Goal: Information Seeking & Learning: Learn about a topic

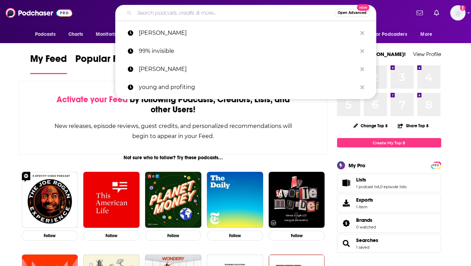
click at [170, 13] on input "Search podcasts, credits, & more..." at bounding box center [234, 12] width 200 height 11
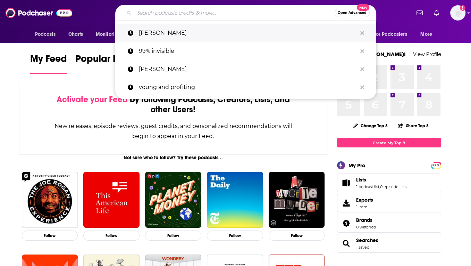
click at [158, 35] on p "[PERSON_NAME]" at bounding box center [248, 33] width 218 height 18
type input "[PERSON_NAME]"
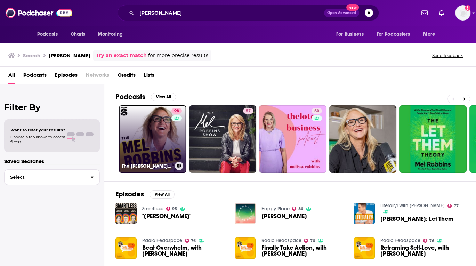
click at [137, 139] on link "98 The [PERSON_NAME] Podcast" at bounding box center [152, 138] width 67 height 67
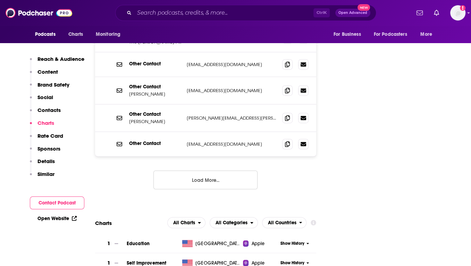
scroll to position [1056, 0]
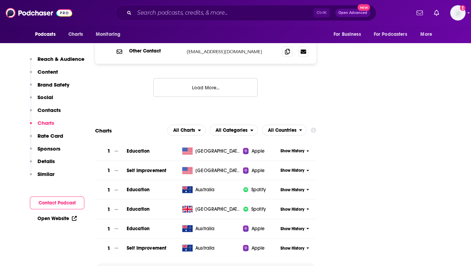
click at [217, 265] on icon "button" at bounding box center [216, 269] width 3 height 4
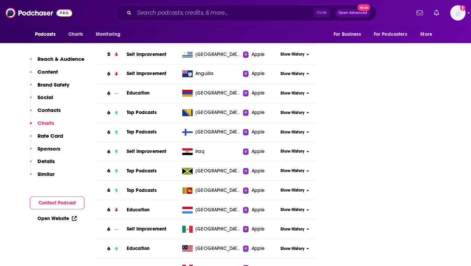
scroll to position [5059, 0]
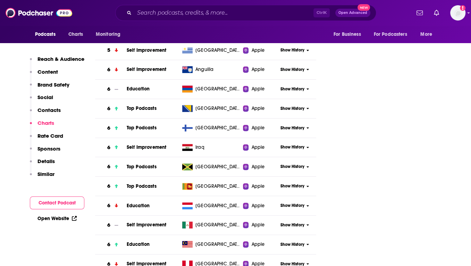
drag, startPoint x: 201, startPoint y: 153, endPoint x: 287, endPoint y: 140, distance: 87.4
click at [201, 202] on span "[GEOGRAPHIC_DATA]" at bounding box center [218, 205] width 45 height 7
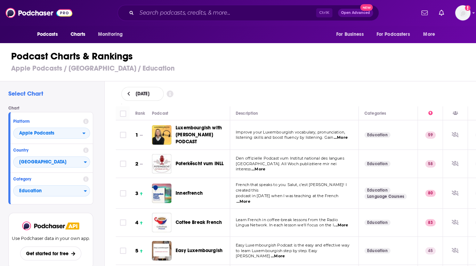
scroll to position [111, 0]
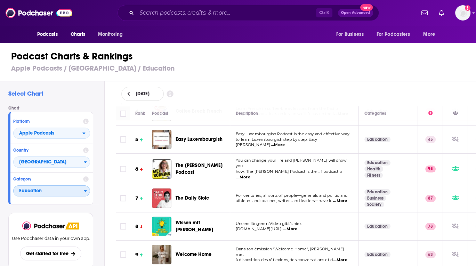
click at [86, 190] on icon "Categories" at bounding box center [85, 191] width 3 height 2
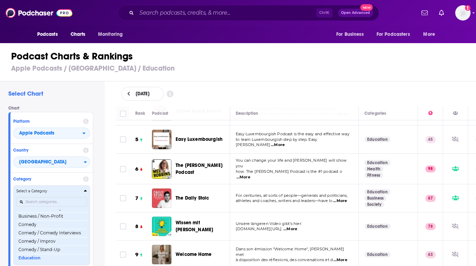
scroll to position [0, 0]
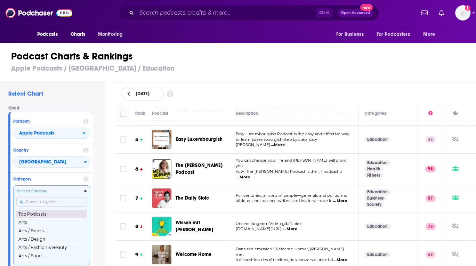
click at [66, 213] on button "Top Podcasts" at bounding box center [51, 214] width 71 height 8
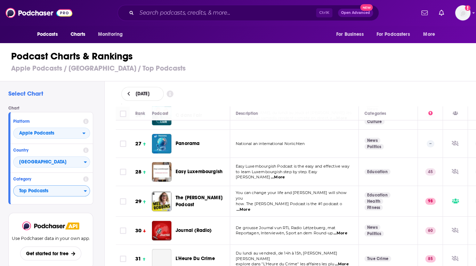
scroll to position [750, 0]
